Goal: Task Accomplishment & Management: Manage account settings

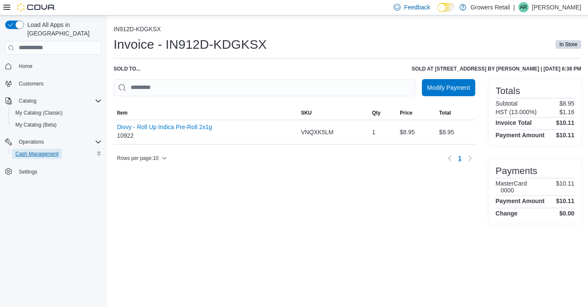
click at [43, 150] on span "Cash Management" at bounding box center [36, 153] width 43 height 7
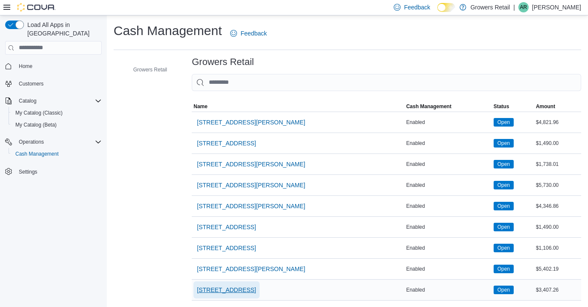
click at [242, 286] on span "[STREET_ADDRESS]" at bounding box center [226, 289] width 59 height 9
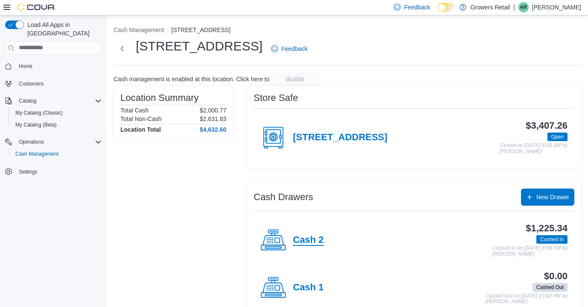
click at [308, 238] on h4 "Cash 2" at bounding box center [308, 240] width 31 height 11
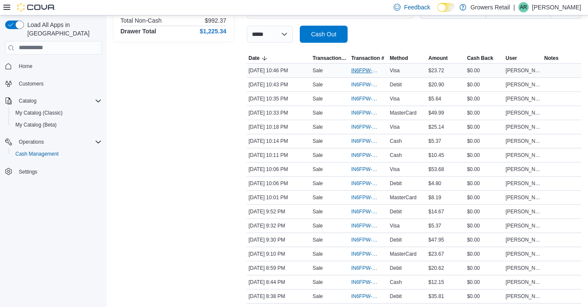
scroll to position [146, 0]
click at [329, 126] on div "Sale" at bounding box center [330, 126] width 38 height 10
click at [363, 121] on span "IN6FPW-2066869" at bounding box center [368, 126] width 35 height 10
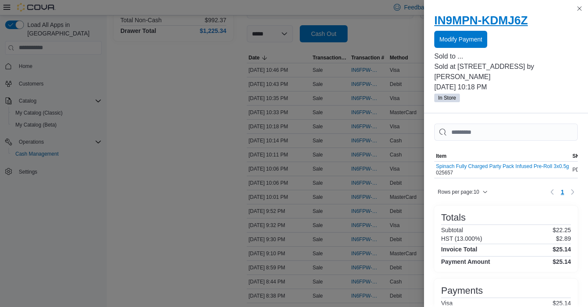
click at [480, 21] on h2 "IN9MPN-KDMJ6Z" at bounding box center [507, 21] width 144 height 14
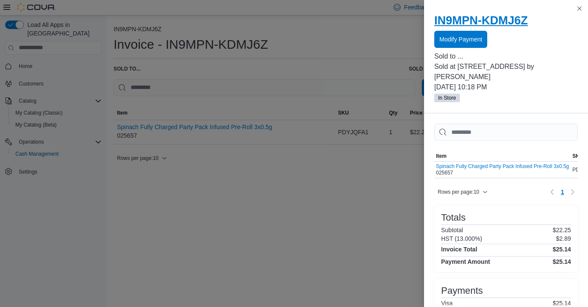
click at [495, 21] on h2 "IN9MPN-KDMJ6Z" at bounding box center [507, 21] width 144 height 14
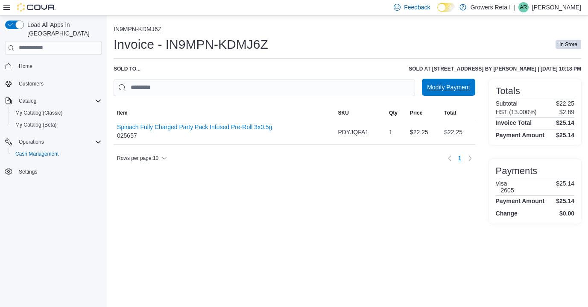
click at [443, 85] on span "Modify Payment" at bounding box center [448, 87] width 43 height 9
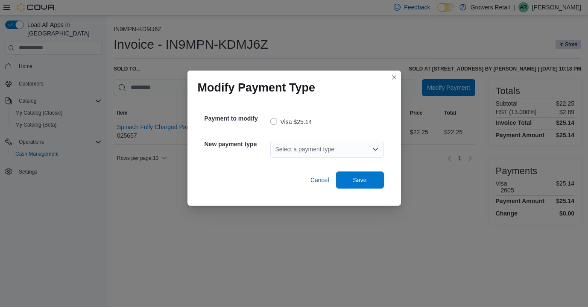
click at [297, 151] on div "Select a payment type" at bounding box center [327, 149] width 114 height 17
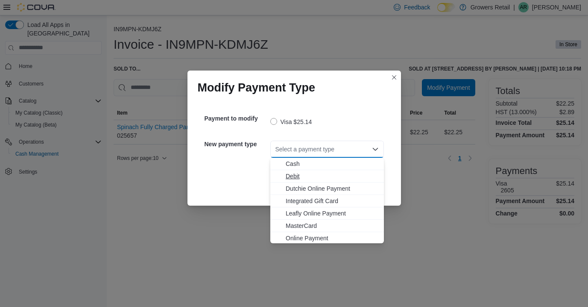
click at [302, 177] on span "Debit" at bounding box center [332, 176] width 93 height 9
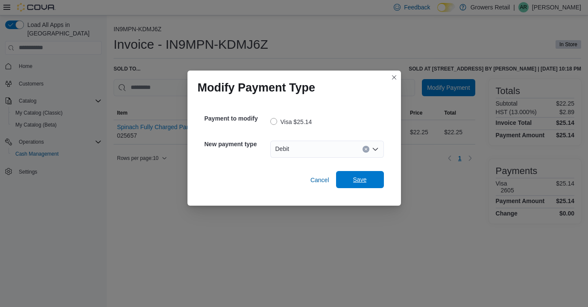
click at [356, 175] on span "Save" at bounding box center [360, 179] width 38 height 17
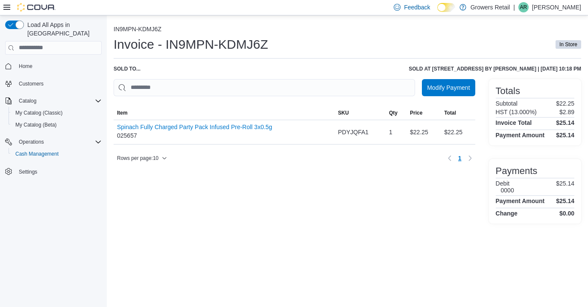
click at [559, 11] on p "[PERSON_NAME]" at bounding box center [556, 7] width 49 height 10
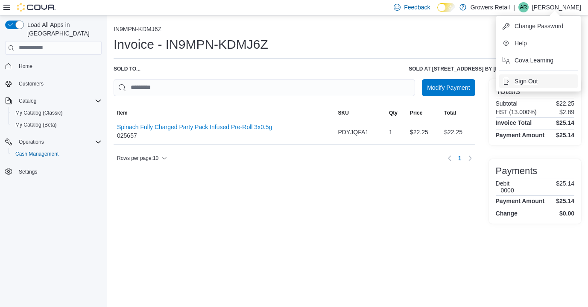
click at [520, 82] on span "Sign Out" at bounding box center [526, 81] width 23 height 9
